Goal: Check status: Check status

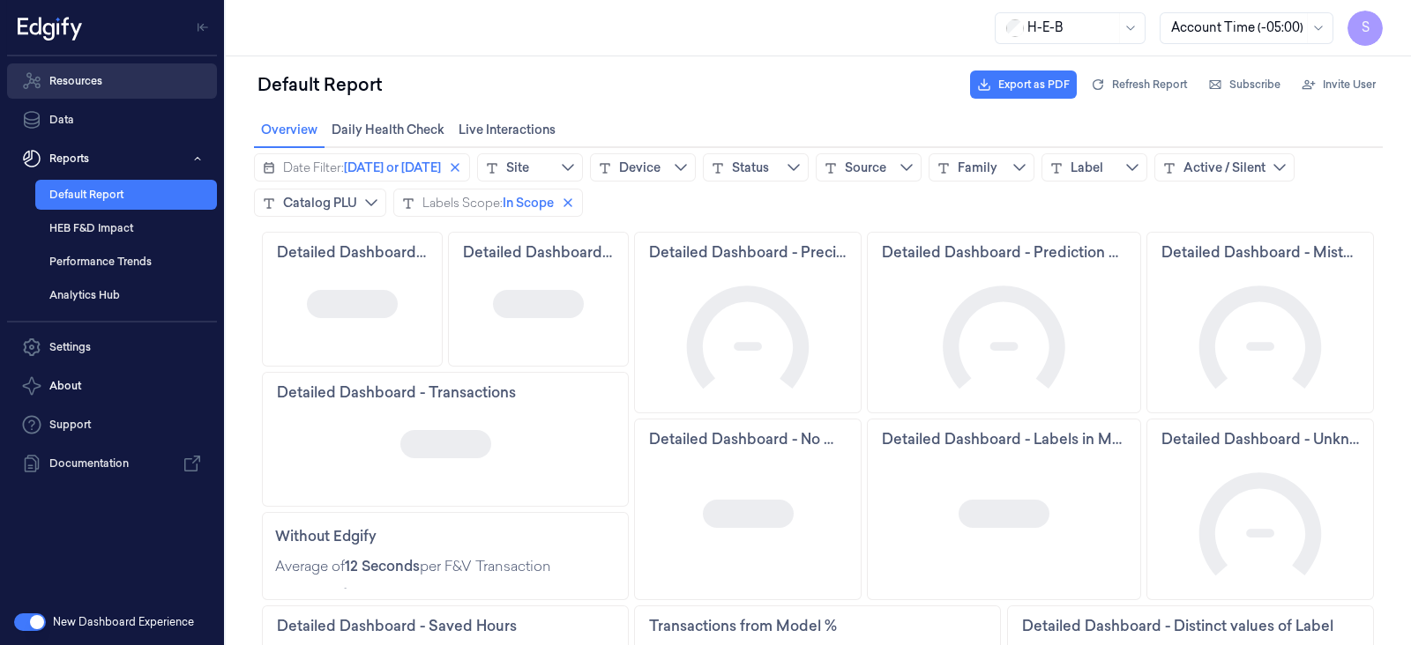
click at [75, 86] on link "Resources" at bounding box center [112, 80] width 210 height 35
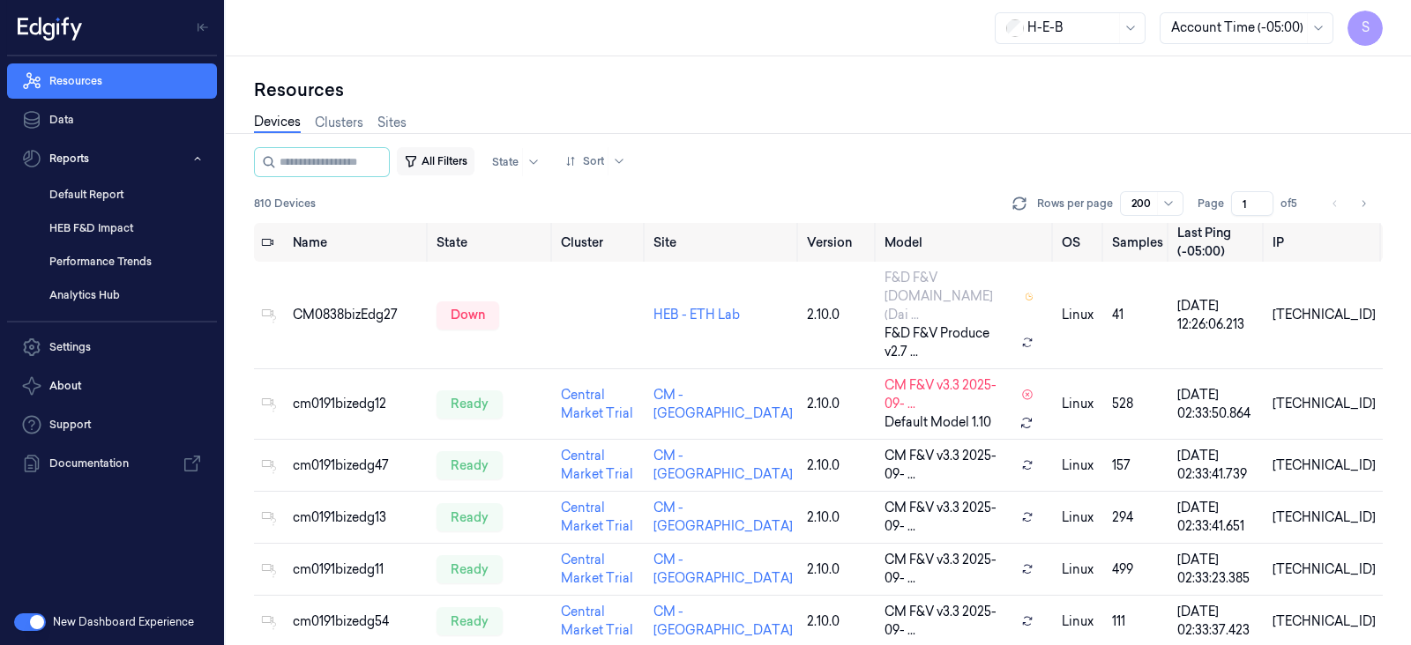
click at [459, 160] on button "All Filters" at bounding box center [436, 161] width 78 height 28
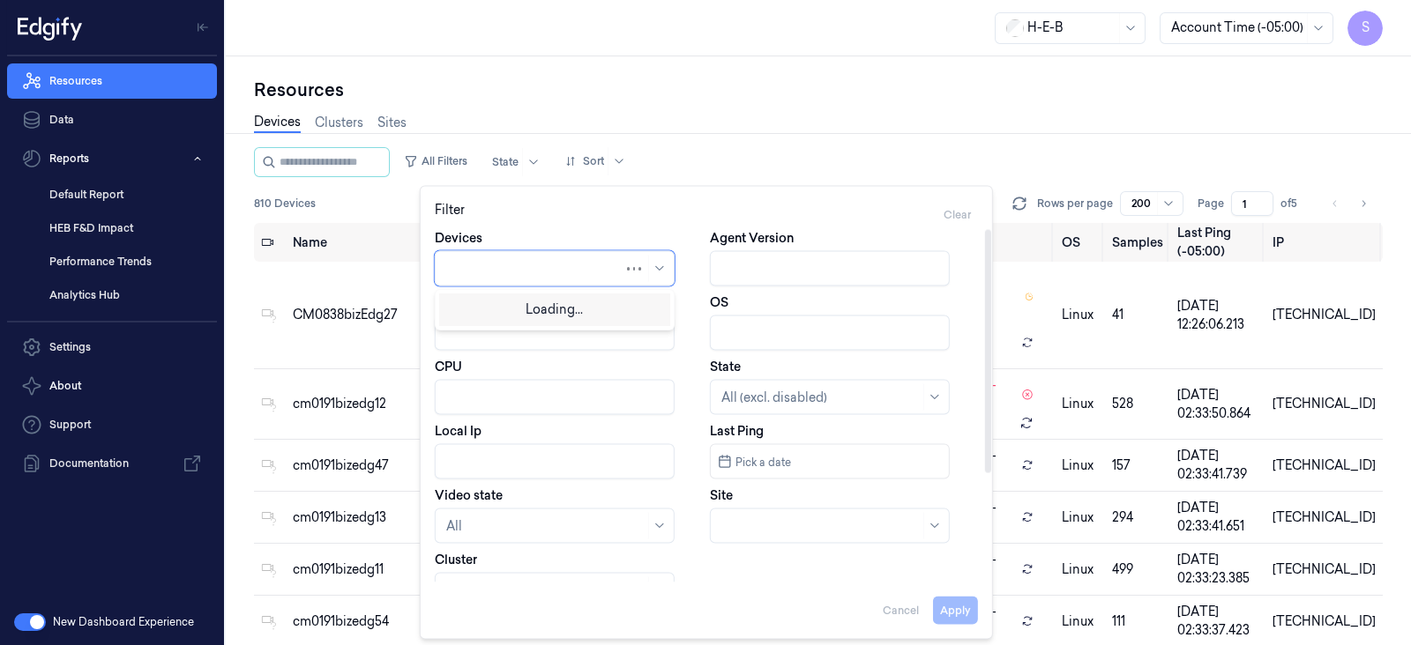
paste input "heb641bizedg14"
click at [503, 266] on div at bounding box center [534, 268] width 177 height 19
type input "heb641bizedg14"
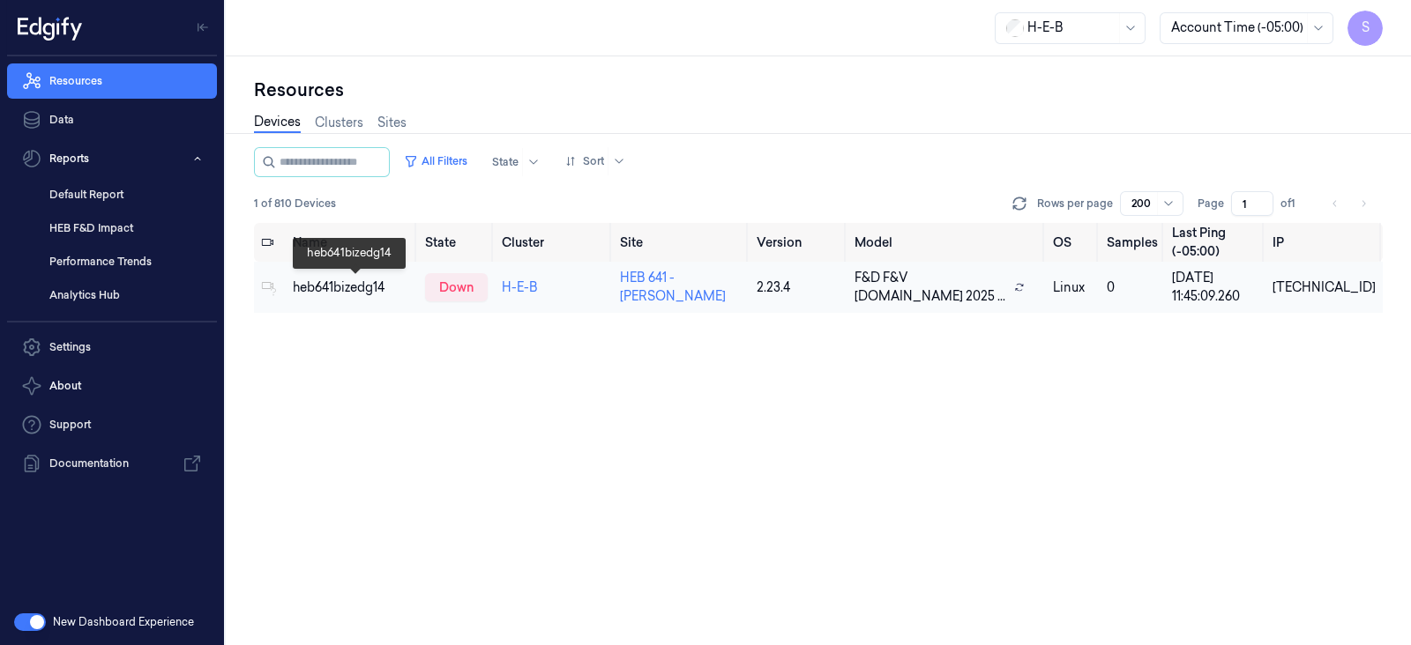
click at [336, 292] on div "heb641bizedg14" at bounding box center [352, 288] width 118 height 19
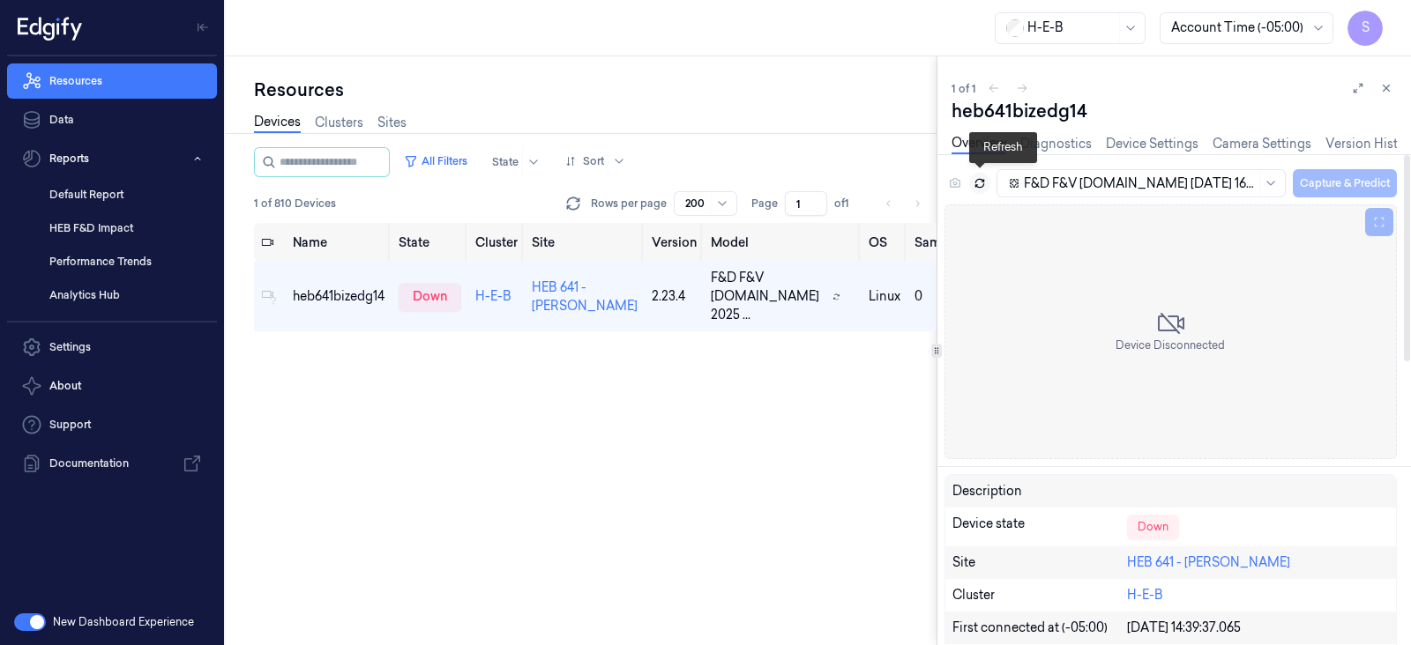
click at [979, 182] on icon at bounding box center [979, 183] width 12 height 12
click at [1343, 182] on div "F&D F&V [DOMAIN_NAME] [DATE] 16:30 Capture & Predict" at bounding box center [1195, 182] width 403 height 29
click at [1253, 139] on link "Camera Settings" at bounding box center [1261, 144] width 99 height 20
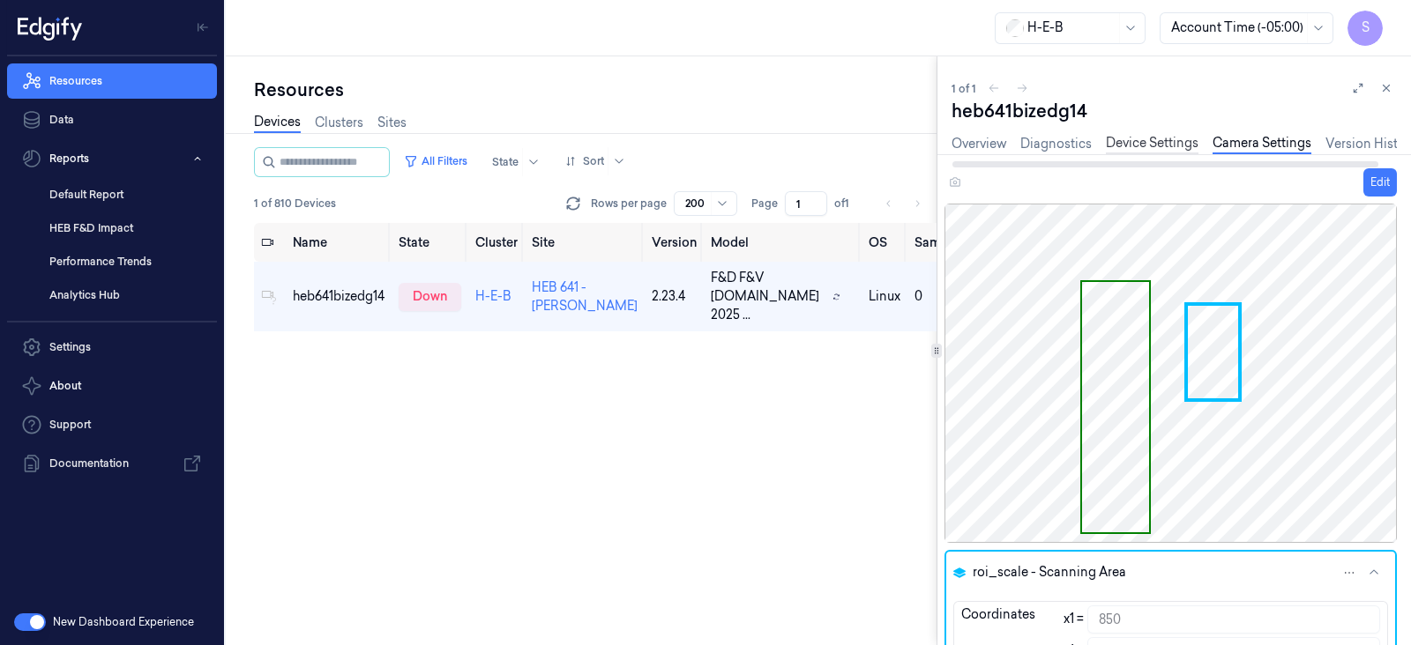
click at [1138, 139] on link "Device Settings" at bounding box center [1152, 144] width 93 height 20
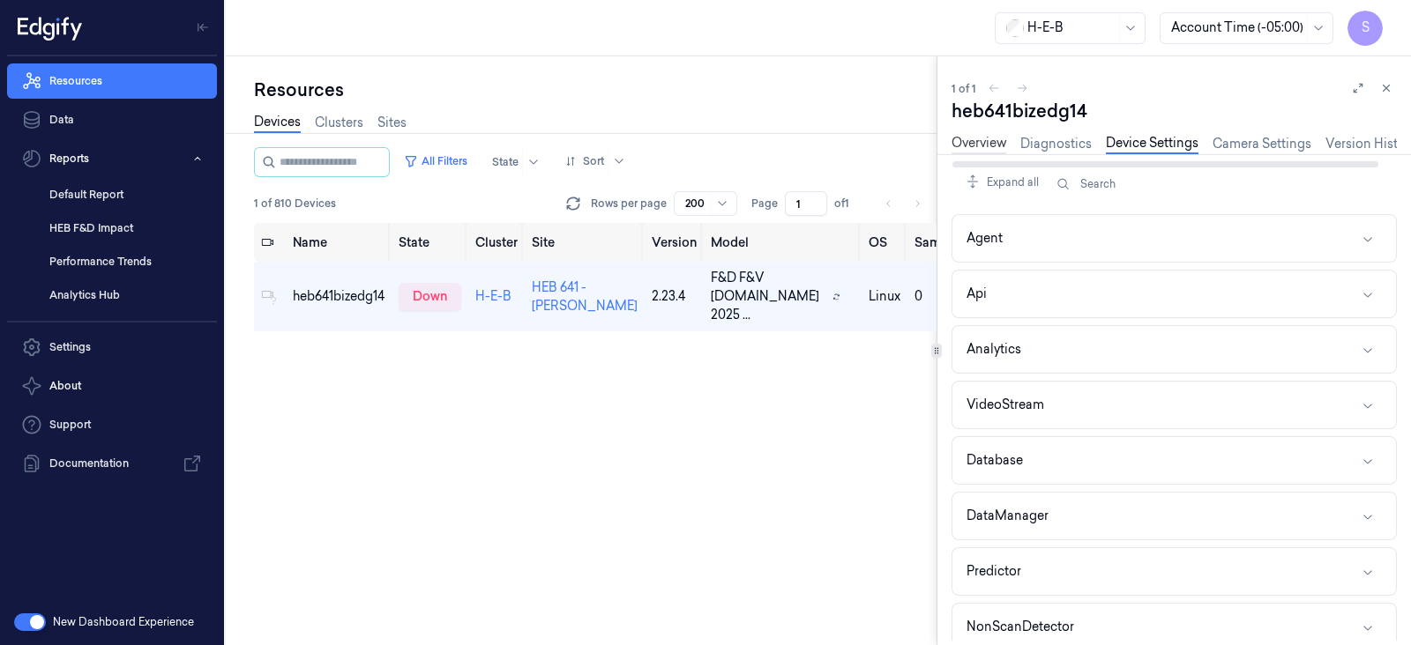
click at [974, 140] on link "Overview" at bounding box center [978, 144] width 55 height 20
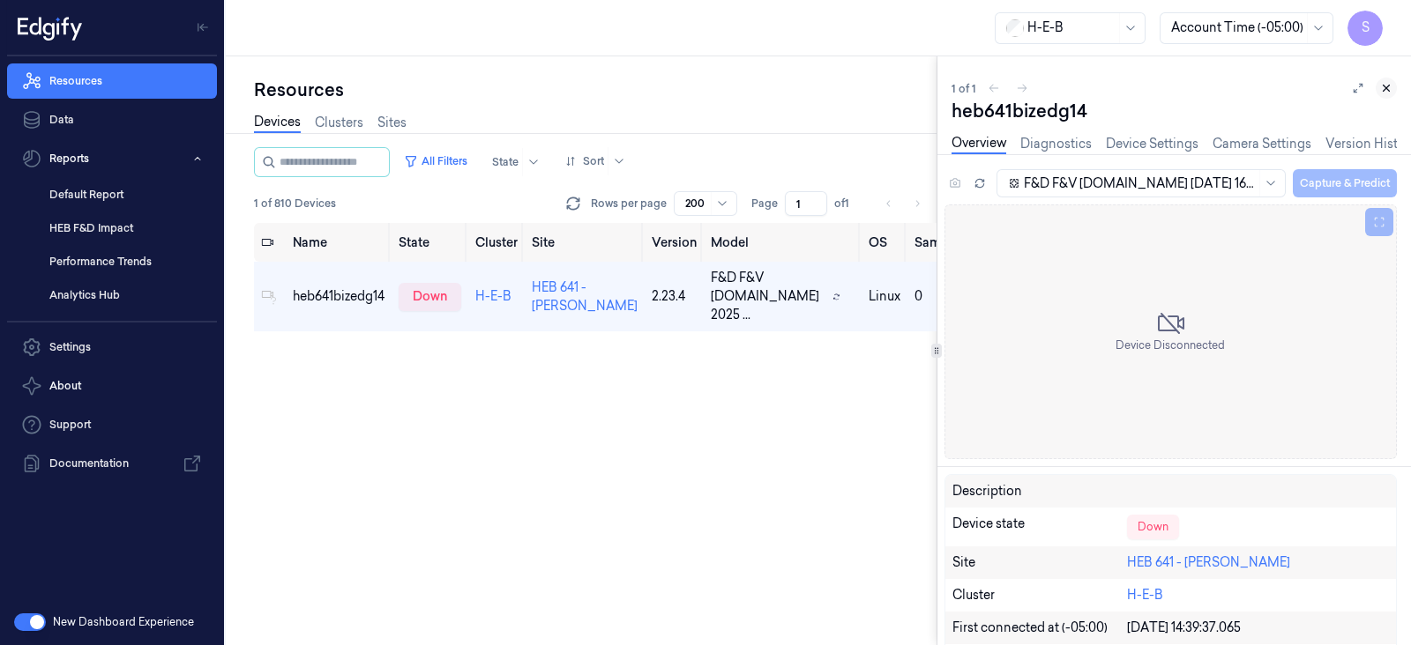
click at [1389, 88] on icon at bounding box center [1386, 88] width 12 height 12
